Goal: Information Seeking & Learning: Find specific fact

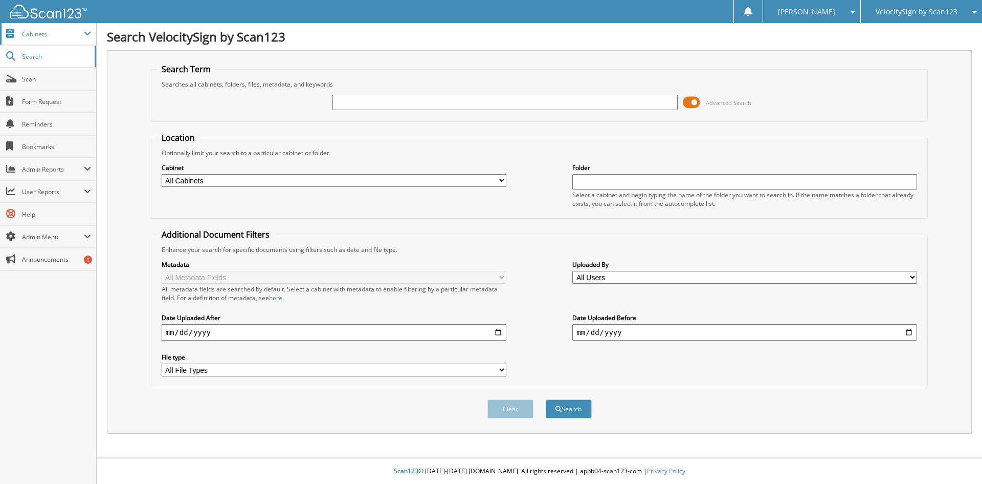
click at [83, 30] on span "Cabinets" at bounding box center [53, 34] width 62 height 9
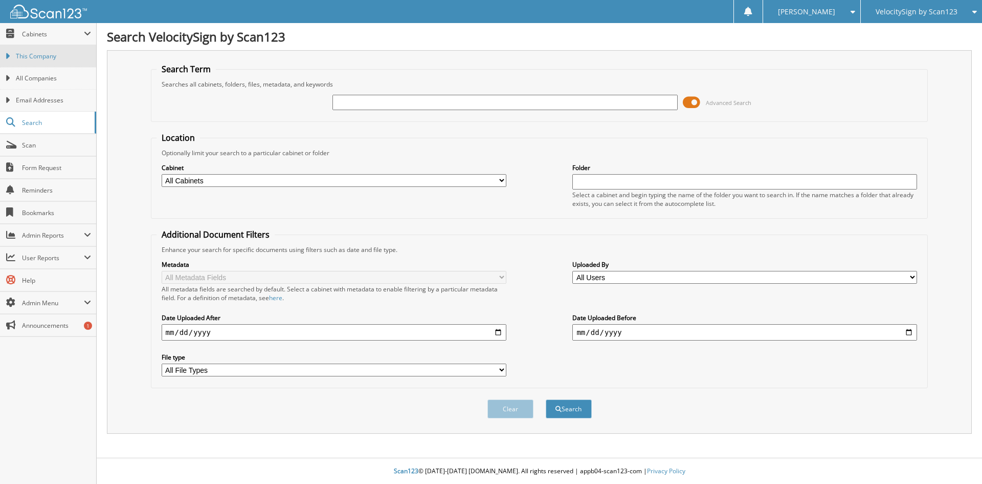
click at [51, 56] on span "This Company" at bounding box center [53, 56] width 75 height 9
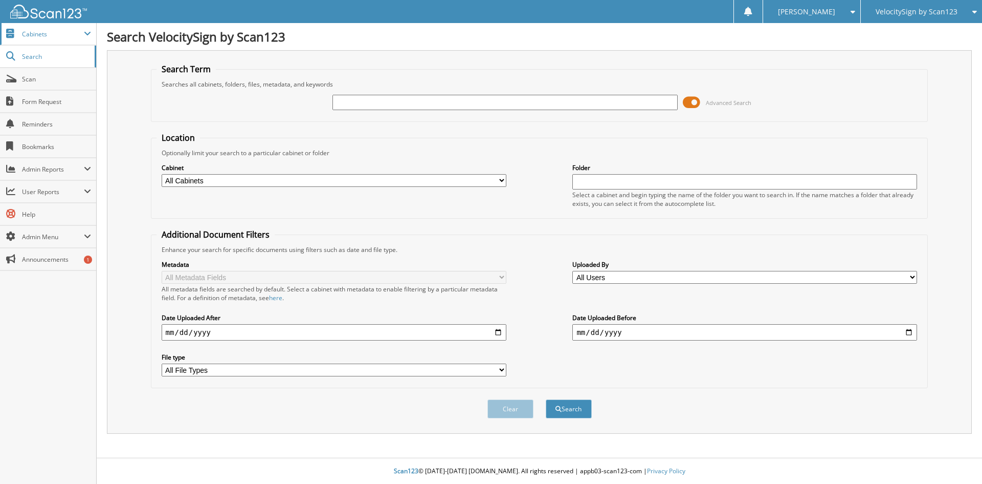
click at [43, 38] on span "Cabinets" at bounding box center [53, 34] width 62 height 9
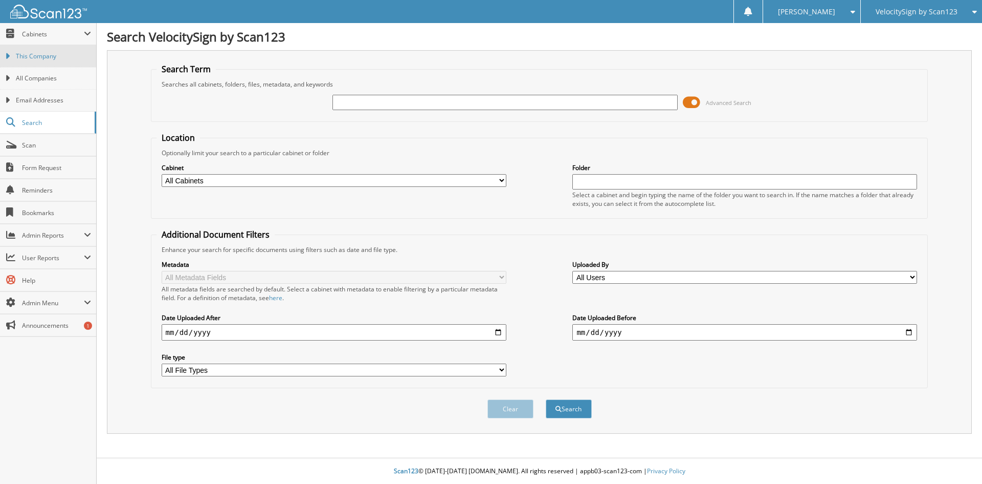
click at [40, 59] on span "This Company" at bounding box center [53, 56] width 75 height 9
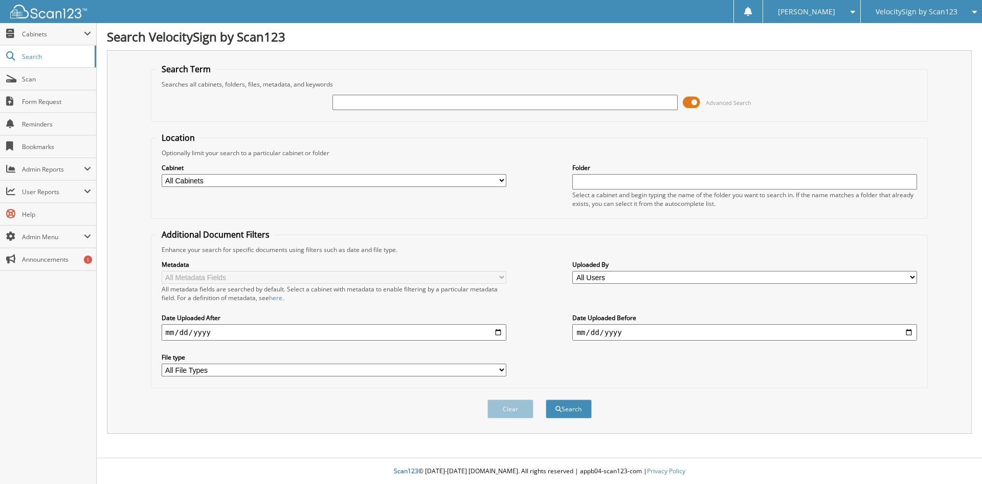
drag, startPoint x: 413, startPoint y: 100, endPoint x: 421, endPoint y: 101, distance: 8.2
click at [413, 100] on input "text" at bounding box center [505, 102] width 345 height 15
type input "simon corp"
click at [546, 399] on button "Search" at bounding box center [569, 408] width 46 height 19
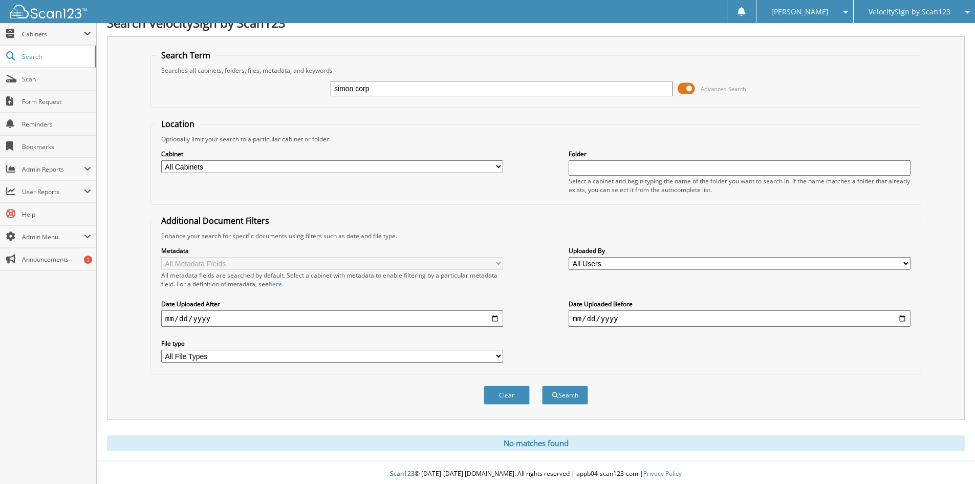
scroll to position [17, 0]
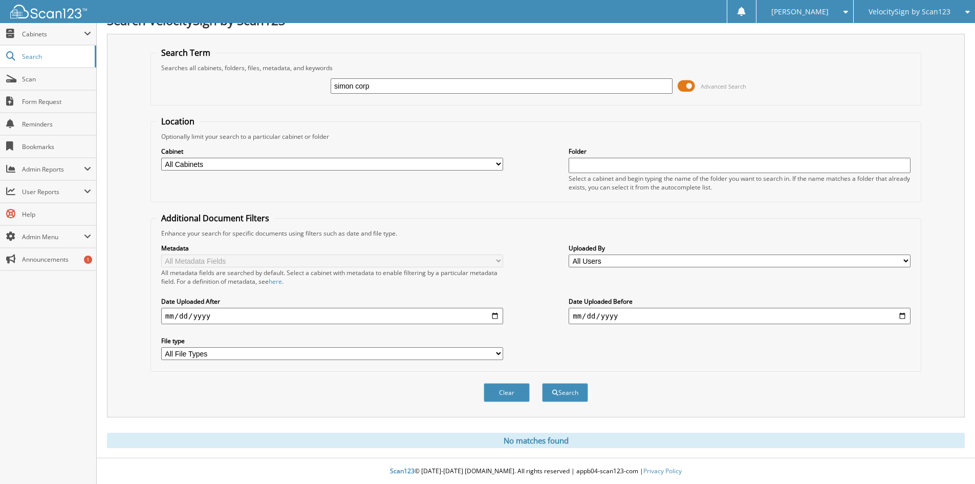
click at [360, 85] on input "simon corp" at bounding box center [502, 85] width 342 height 15
click at [403, 88] on input "simon corp" at bounding box center [502, 85] width 342 height 15
click at [391, 83] on input "simon corp" at bounding box center [502, 85] width 342 height 15
drag, startPoint x: 385, startPoint y: 86, endPoint x: 303, endPoint y: 86, distance: 82.4
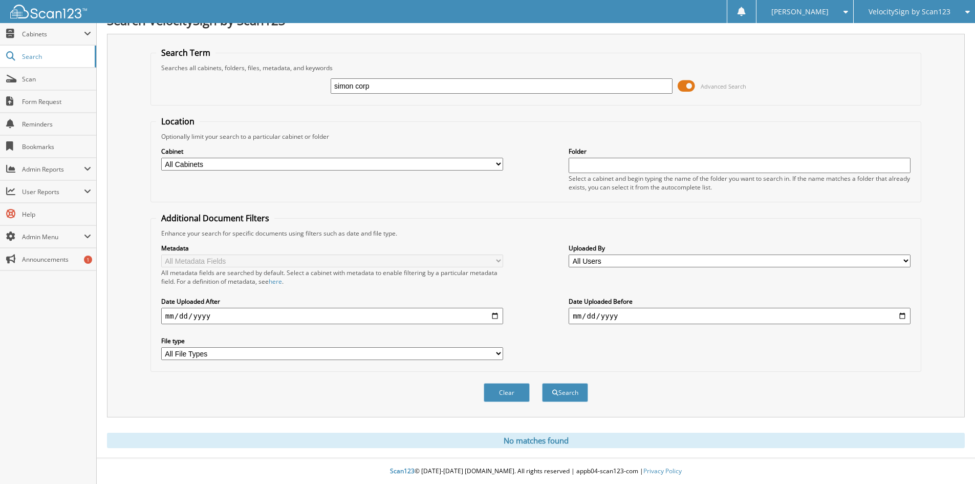
click at [303, 86] on div "simon corp Advanced Search" at bounding box center [535, 86] width 759 height 28
click at [371, 89] on input "simon corp" at bounding box center [502, 85] width 342 height 15
drag, startPoint x: 374, startPoint y: 86, endPoint x: 256, endPoint y: 88, distance: 117.7
click at [256, 88] on div "simon corp Advanced Search" at bounding box center [535, 86] width 759 height 28
